Goal: Task Accomplishment & Management: Complete application form

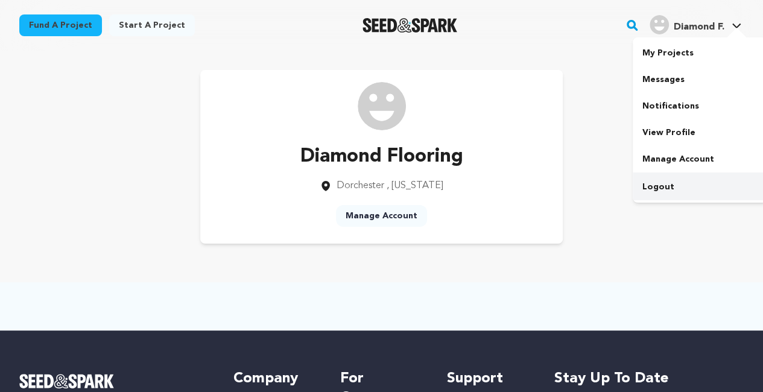
click at [683, 185] on link "Logout" at bounding box center [700, 187] width 135 height 27
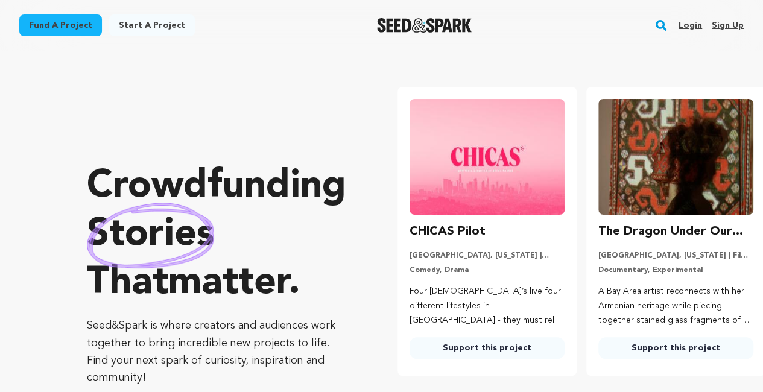
click at [721, 28] on link "Sign up" at bounding box center [728, 25] width 32 height 19
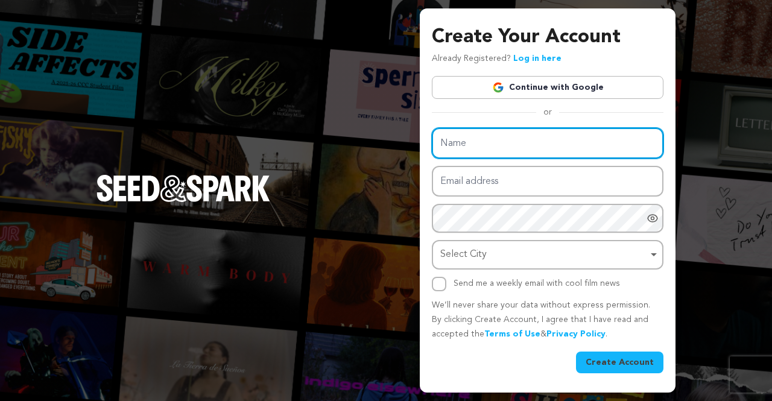
click at [483, 147] on input "Name" at bounding box center [548, 143] width 232 height 31
paste input "Urban 411 Office Furniture"
type input "Urban 411 Office Furniture"
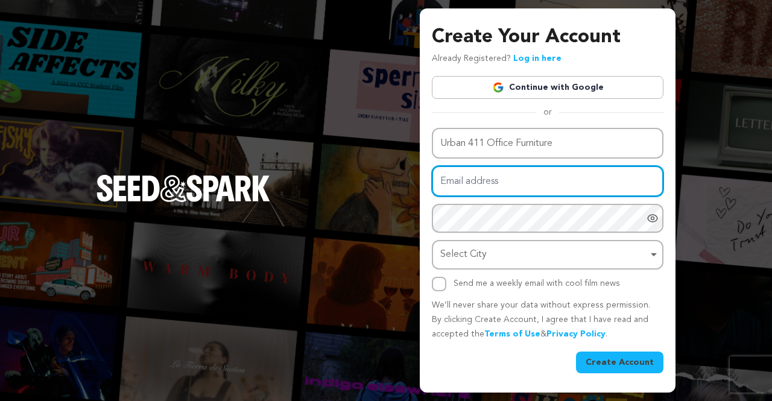
click at [474, 188] on input "Email address" at bounding box center [548, 181] width 232 height 31
paste input "pehoryfy@fxzig.com"
type input "pehoryfy@fxzig.com"
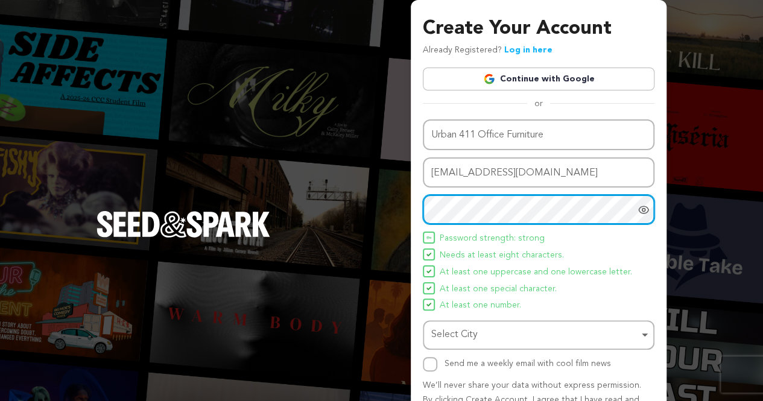
click at [482, 340] on div "Select City Remove item" at bounding box center [534, 334] width 207 height 17
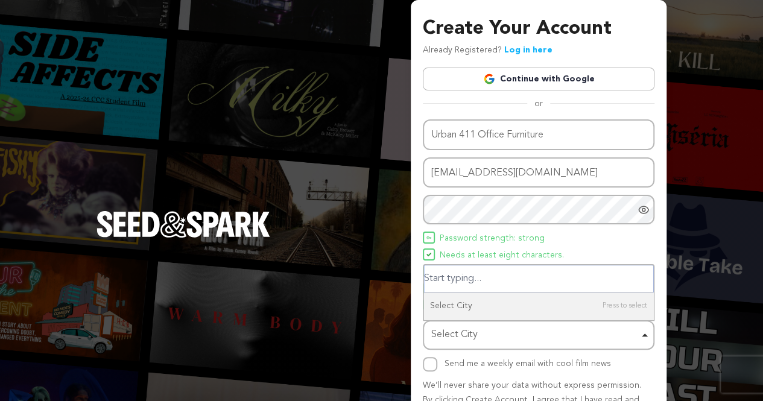
paste input "NRL Compound - Warehouse 44 - 23rd St - Al Quoz - Al Quoz Industrial Area 3 - D…"
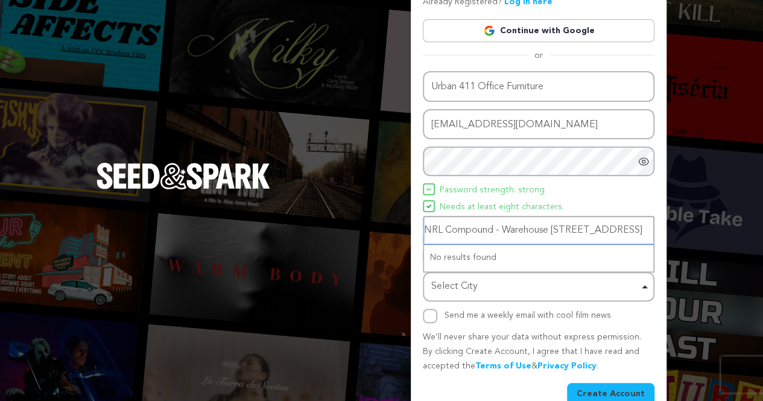
scroll to position [71, 0]
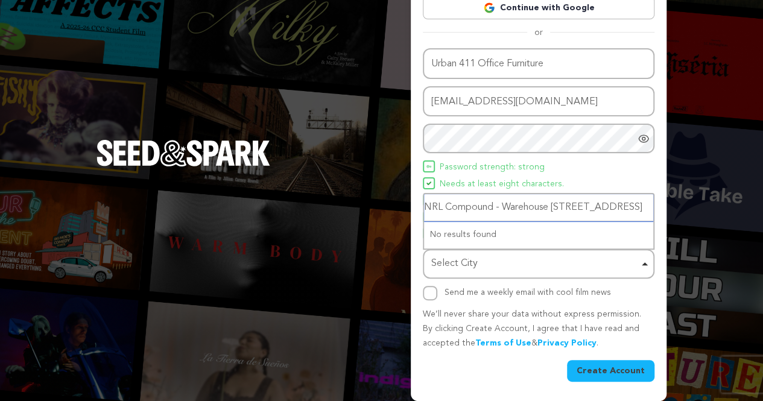
click at [514, 203] on input "NRL Compound - Warehouse 44 - 23rd St - Al Quoz - Al Quoz Industrial Area 3 - D…" at bounding box center [538, 207] width 229 height 27
click at [435, 204] on input "NRL Compound - Warehouse 44 - 23rd St - Al Quoz - Al Quoz Industrial Area- Duba…" at bounding box center [538, 207] width 229 height 27
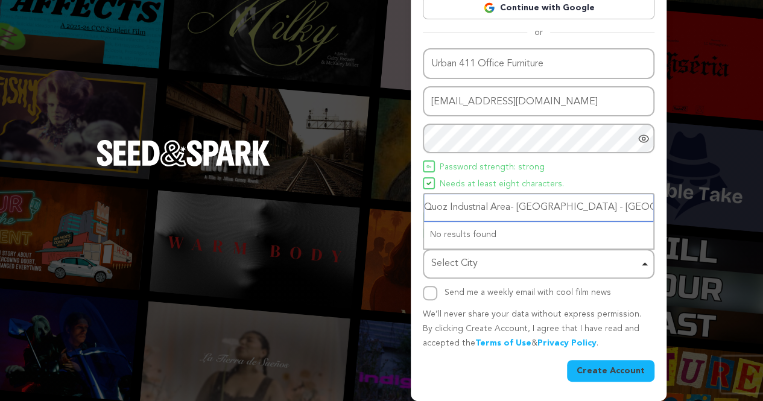
click at [518, 203] on input "Quoz Industrial Area- Dubai - United Arab Emirates" at bounding box center [538, 207] width 229 height 27
type input "Dubai - United Arab Emirates"
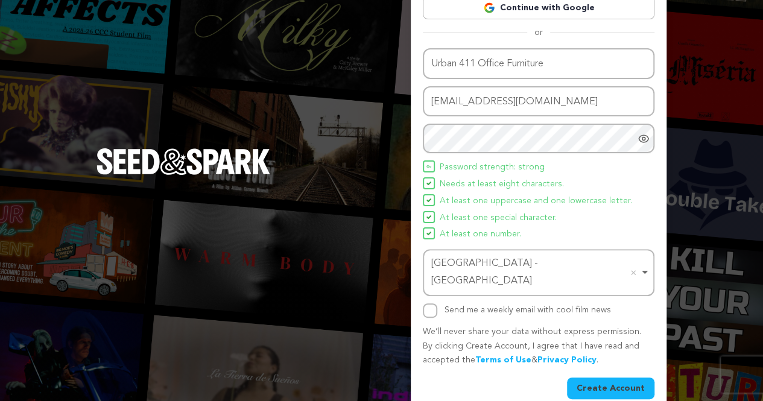
click at [584, 378] on button "Create Account" at bounding box center [610, 389] width 87 height 22
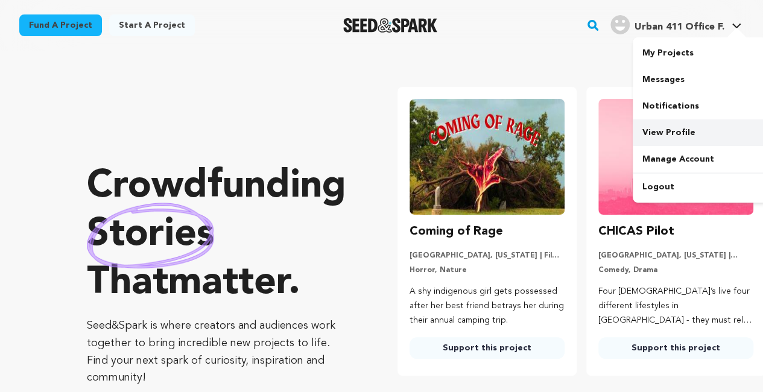
click at [681, 134] on link "View Profile" at bounding box center [700, 132] width 135 height 27
